Goal: Task Accomplishment & Management: Complete application form

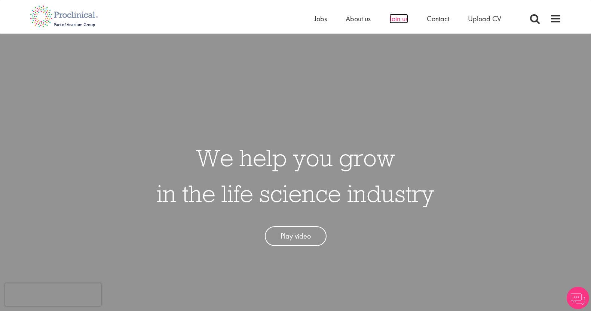
click at [406, 21] on span "Join us" at bounding box center [398, 19] width 19 height 10
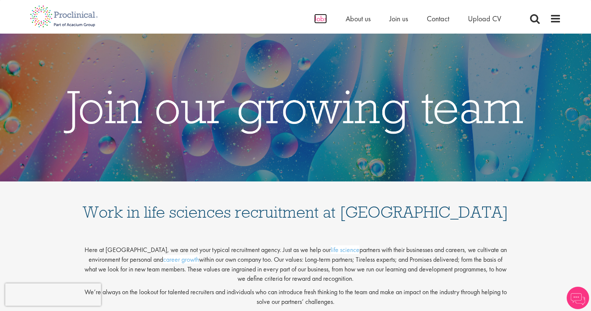
click at [320, 16] on span "Jobs" at bounding box center [320, 19] width 13 height 10
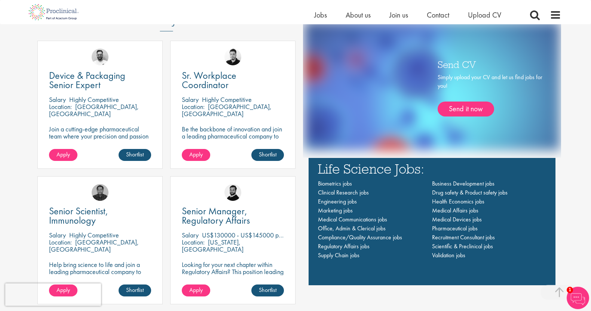
scroll to position [483, 0]
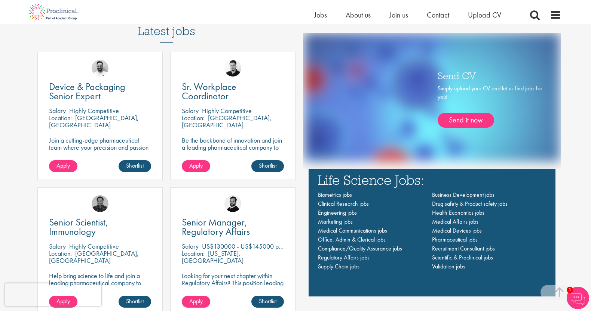
drag, startPoint x: 594, startPoint y: 138, endPoint x: 617, endPoint y: 142, distance: 23.1
click at [590, 142] on html "This website uses cookies. By continuing to use this site, you are giving your …" at bounding box center [295, 266] width 591 height 1498
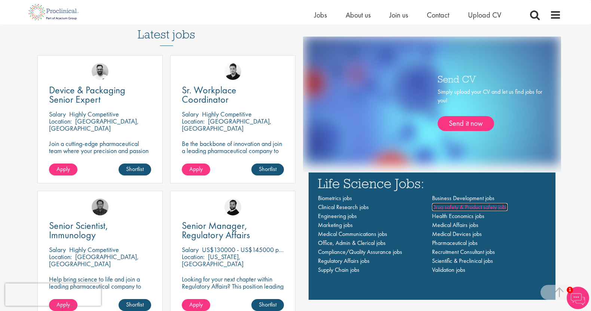
click at [448, 207] on span "Drug safety & Product safety jobs" at bounding box center [470, 207] width 76 height 8
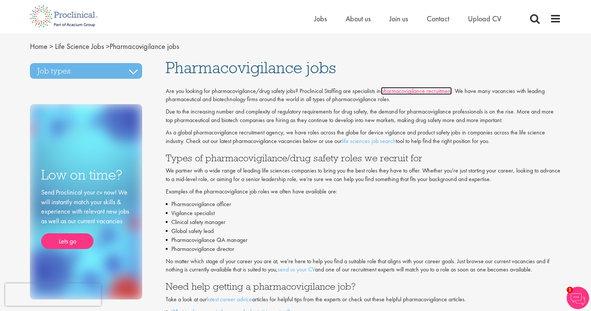
click at [423, 92] on link "pharmacovigilance recruitment" at bounding box center [416, 91] width 71 height 8
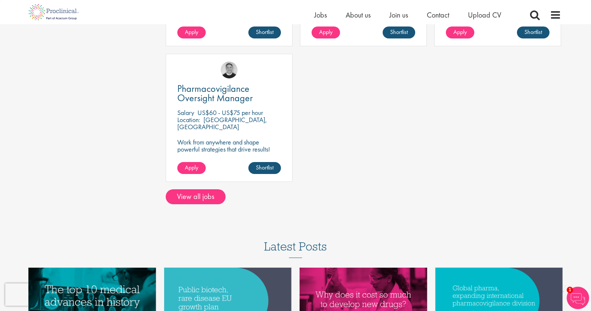
scroll to position [443, 0]
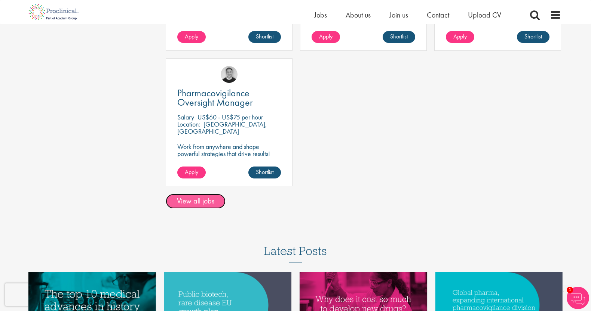
click at [201, 203] on link "View all jobs" at bounding box center [196, 201] width 60 height 15
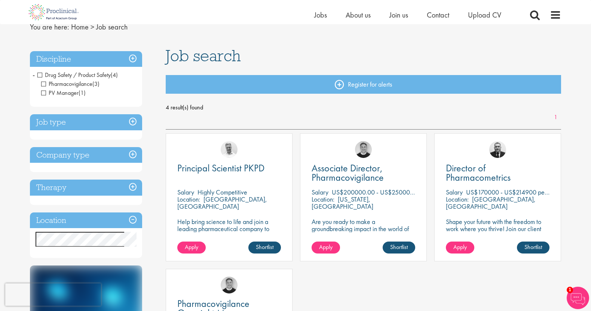
scroll to position [32, 0]
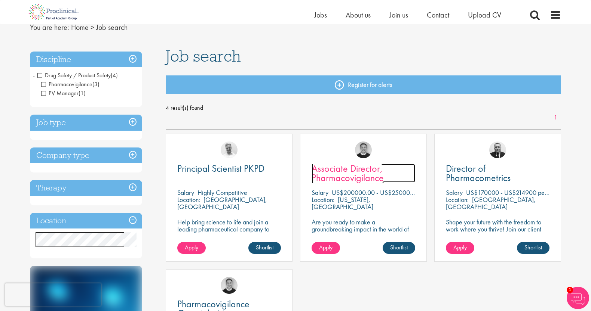
click at [341, 172] on span "Associate Director, Pharmacovigilance" at bounding box center [347, 173] width 72 height 22
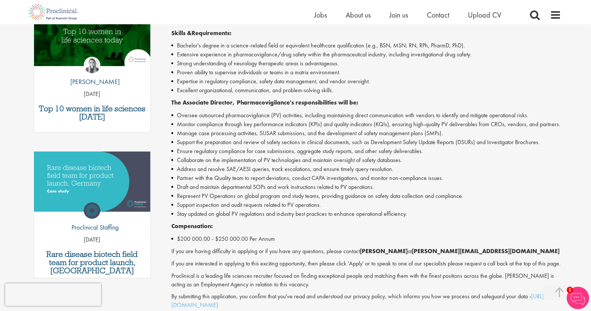
scroll to position [255, 0]
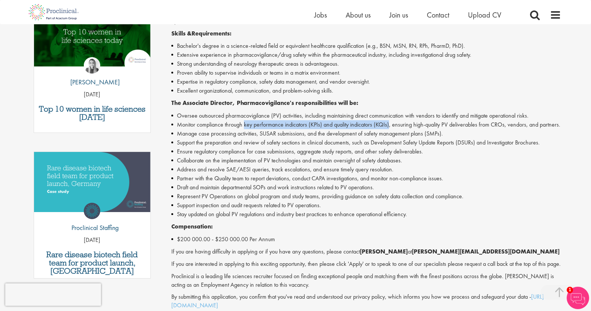
drag, startPoint x: 244, startPoint y: 126, endPoint x: 389, endPoint y: 123, distance: 145.5
click at [389, 123] on li "Monitor compliance through key performance indicators (KPIs) and quality indica…" at bounding box center [366, 124] width 390 height 9
copy li "key performance indicators (KPIs) and quality indicators (KQIs)"
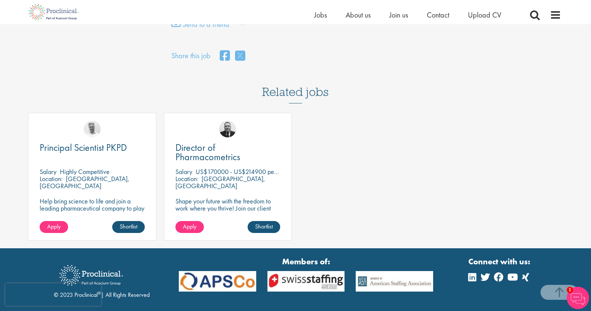
scroll to position [659, 0]
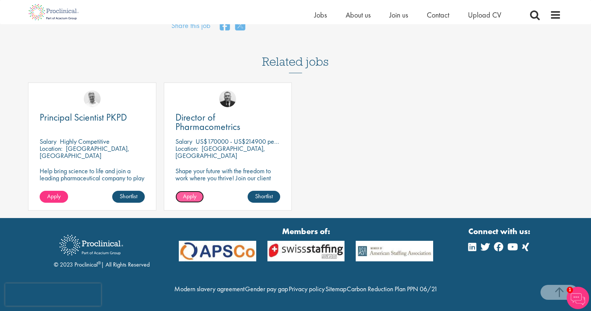
click at [193, 193] on span "Apply" at bounding box center [189, 197] width 13 height 8
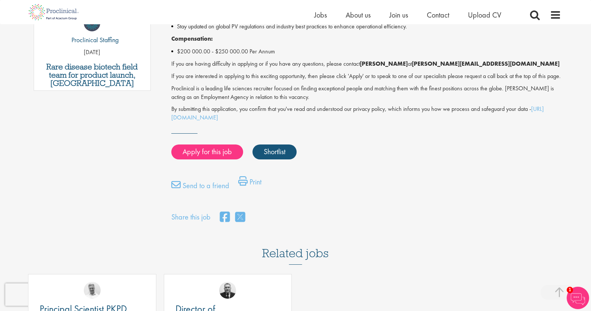
scroll to position [442, 0]
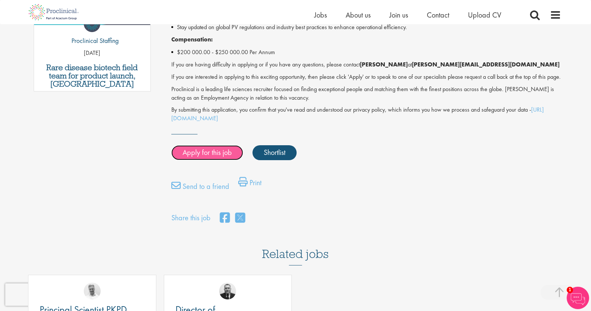
click at [217, 157] on link "Apply for this job" at bounding box center [207, 152] width 72 height 15
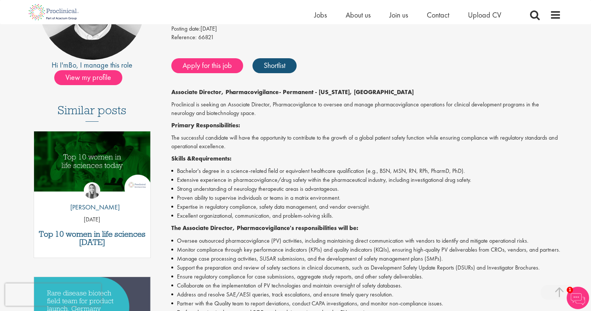
scroll to position [14, 0]
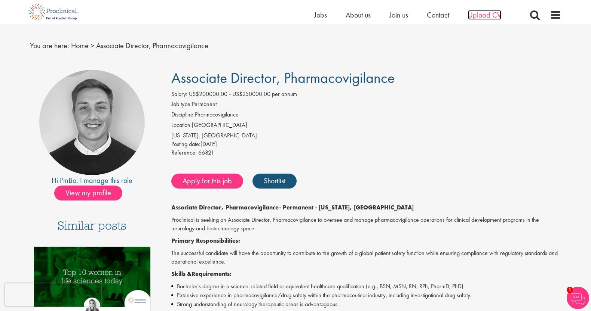
click at [485, 15] on span "Upload CV" at bounding box center [484, 15] width 33 height 10
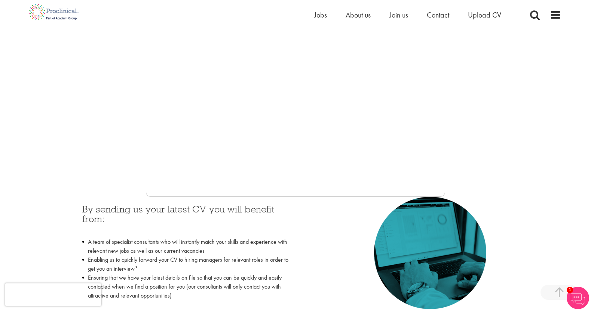
scroll to position [120, 0]
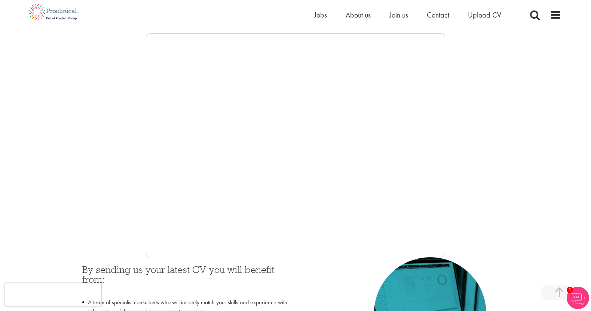
click at [541, 82] on div at bounding box center [295, 145] width 531 height 224
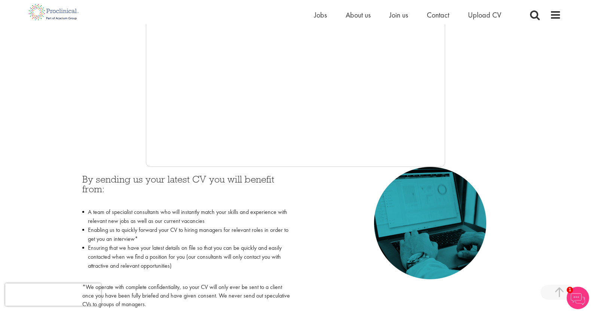
scroll to position [210, 0]
click at [498, 45] on div at bounding box center [295, 56] width 531 height 224
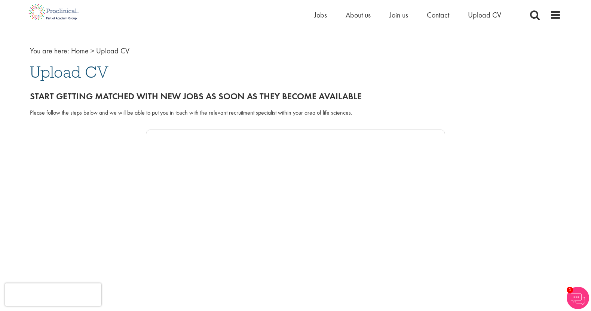
scroll to position [0, 0]
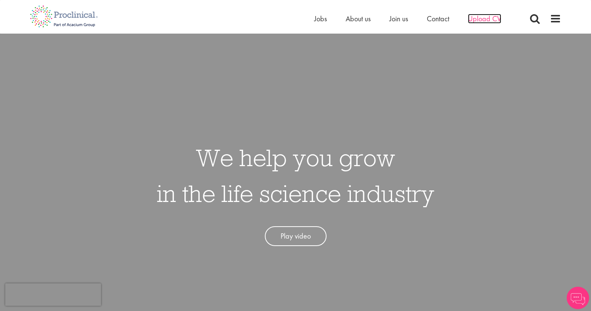
click at [478, 18] on span "Upload CV" at bounding box center [484, 19] width 33 height 10
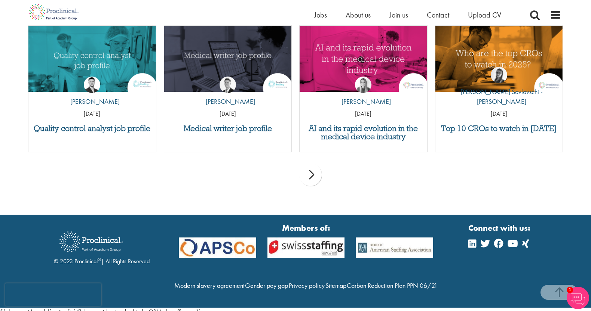
scroll to position [757, 0]
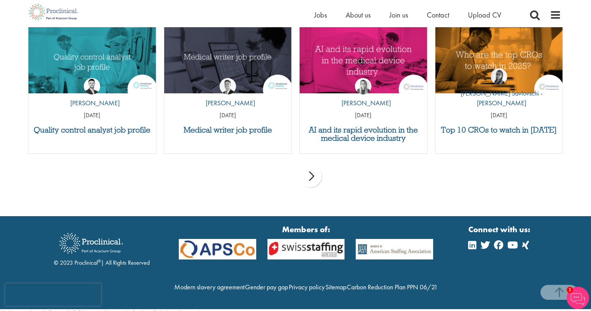
click at [474, 283] on div "Connect with us:" at bounding box center [500, 263] width 64 height 78
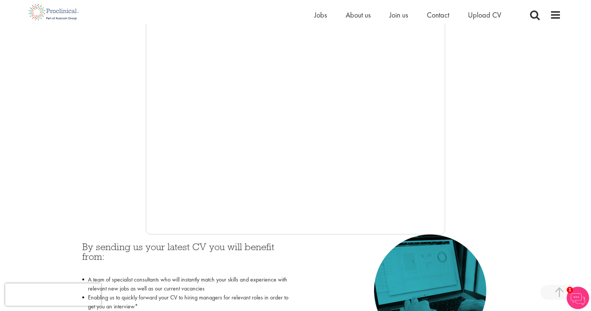
scroll to position [138, 0]
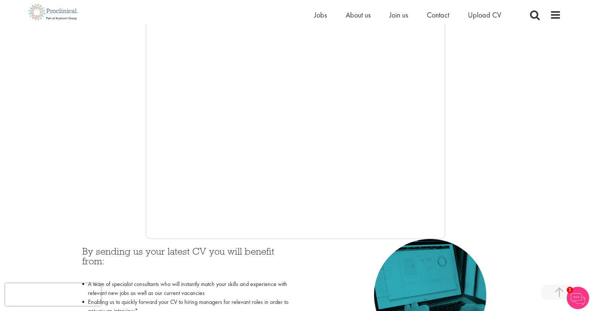
click at [575, 298] on img at bounding box center [577, 298] width 22 height 22
click at [548, 93] on div at bounding box center [295, 127] width 531 height 224
click at [560, 290] on span at bounding box center [558, 292] width 37 height 15
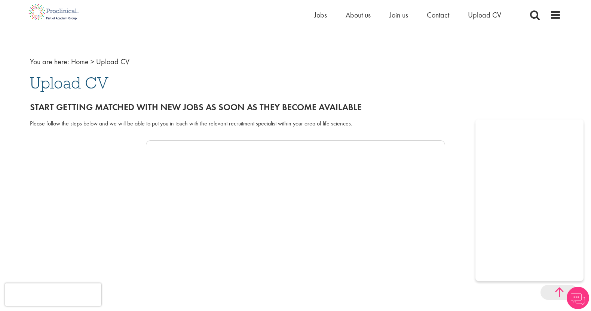
scroll to position [0, 0]
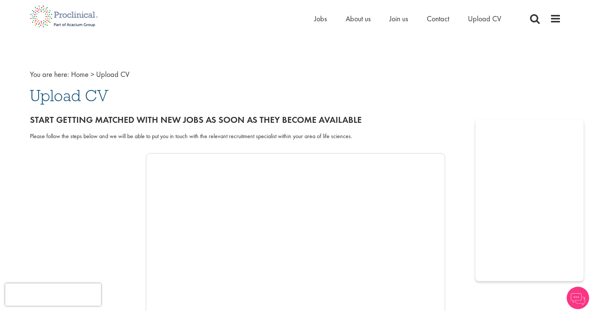
click at [578, 298] on img at bounding box center [577, 298] width 22 height 22
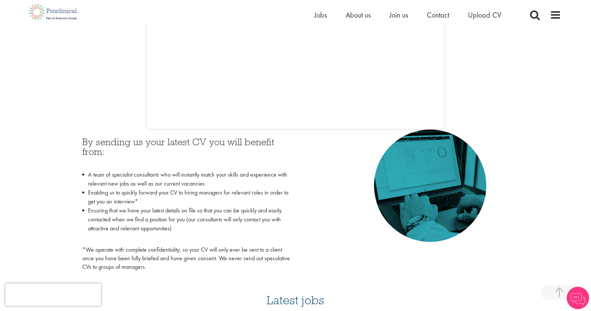
scroll to position [234, 0]
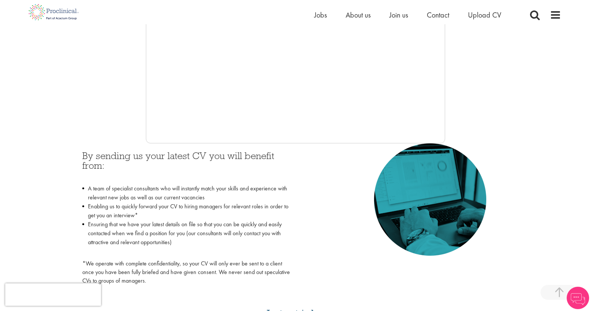
click at [492, 85] on div at bounding box center [295, 31] width 531 height 224
click at [508, 86] on div at bounding box center [295, 31] width 531 height 224
click at [553, 64] on div at bounding box center [295, 31] width 531 height 224
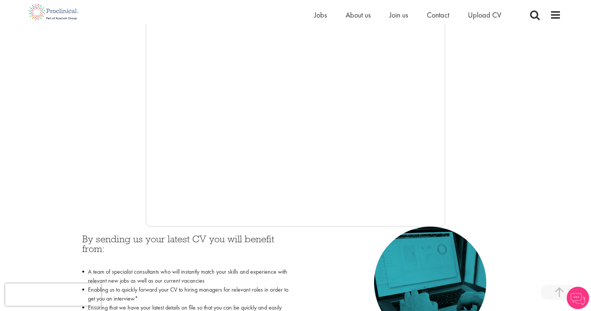
scroll to position [157, 0]
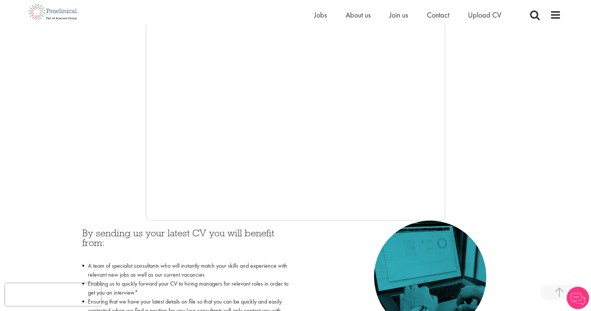
click at [554, 114] on div at bounding box center [295, 109] width 531 height 224
click at [527, 134] on div at bounding box center [295, 109] width 531 height 224
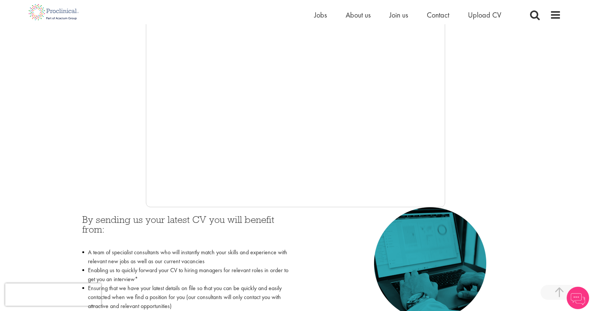
scroll to position [167, 0]
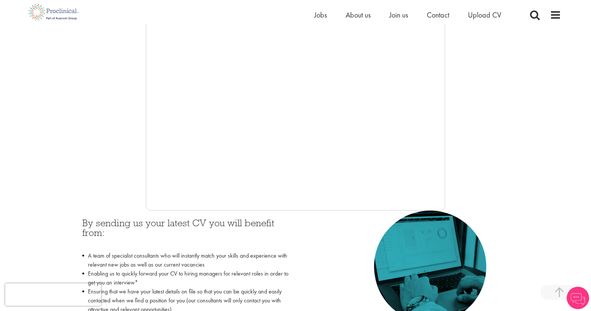
click at [524, 115] on div at bounding box center [295, 99] width 531 height 224
click at [494, 115] on div at bounding box center [295, 99] width 531 height 224
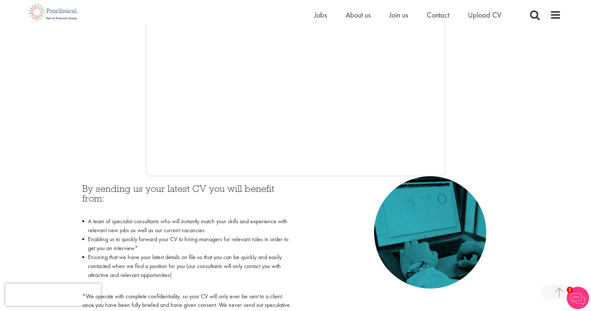
scroll to position [199, 0]
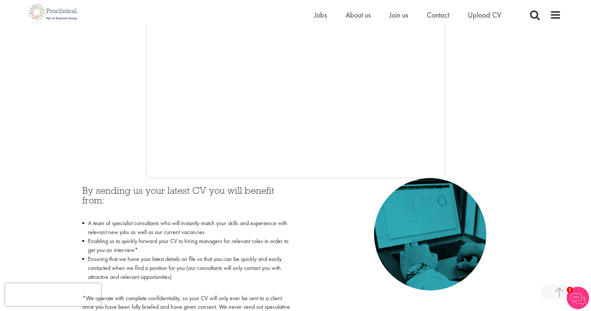
click at [472, 97] on div at bounding box center [295, 66] width 531 height 224
click at [501, 82] on div at bounding box center [295, 66] width 531 height 224
click at [540, 114] on div at bounding box center [295, 66] width 531 height 224
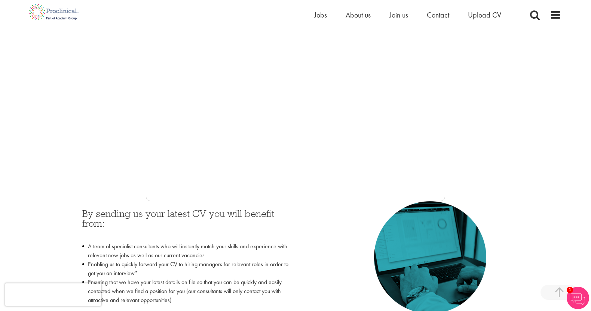
scroll to position [175, 0]
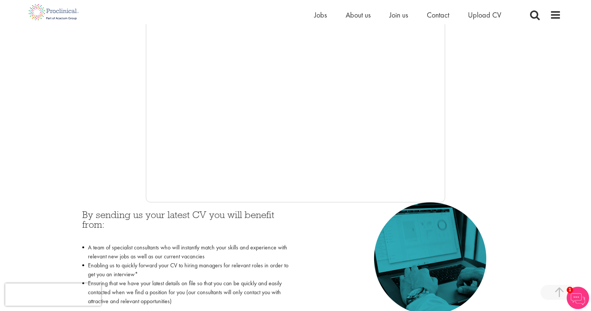
click at [505, 119] on div at bounding box center [295, 90] width 531 height 224
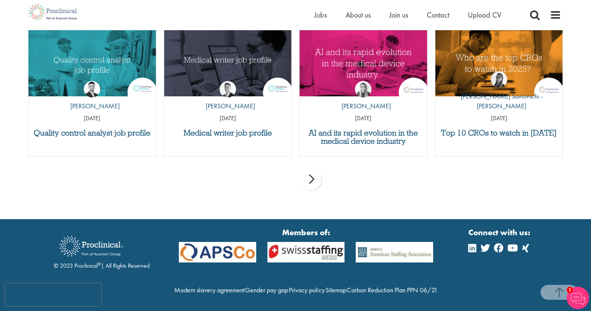
scroll to position [750, 0]
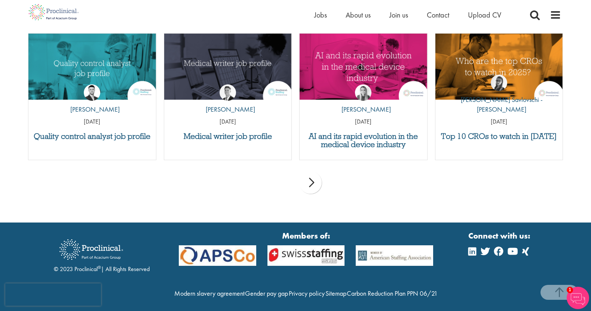
click at [498, 288] on div "Connect with us:" at bounding box center [500, 269] width 64 height 78
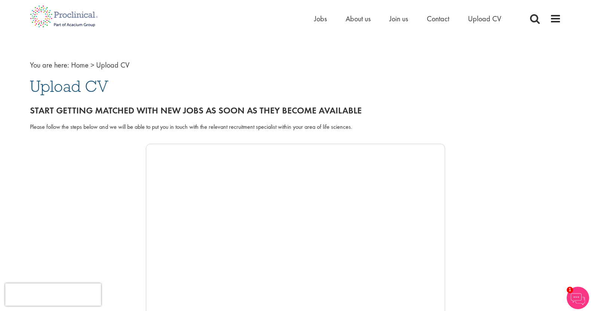
scroll to position [0, 0]
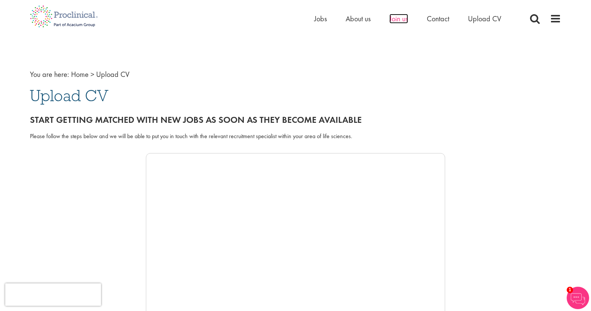
click at [397, 20] on span "Join us" at bounding box center [398, 19] width 19 height 10
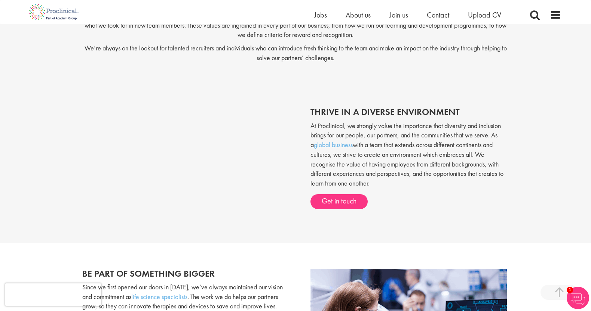
scroll to position [211, 0]
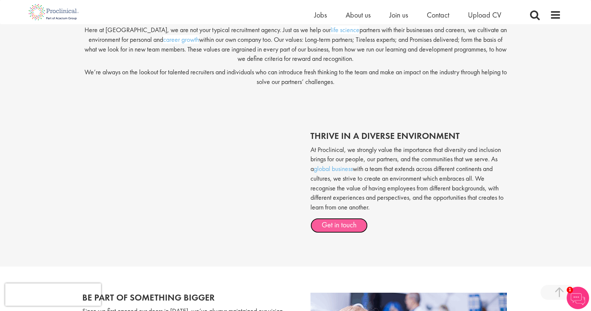
click at [352, 224] on link "Get in touch" at bounding box center [338, 225] width 57 height 15
